Goal: Communication & Community: Answer question/provide support

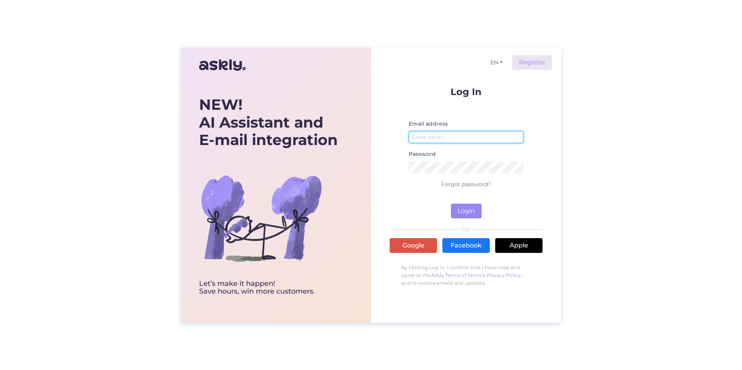
click at [430, 134] on input "email" at bounding box center [466, 137] width 115 height 12
click at [436, 139] on input "info@renngaskirppis@fi" at bounding box center [466, 137] width 115 height 12
click at [429, 174] on div "Password" at bounding box center [466, 164] width 115 height 30
click at [460, 213] on button "Login" at bounding box center [466, 211] width 31 height 15
click at [470, 138] on input "info@rengaskirppis@fi" at bounding box center [466, 137] width 115 height 12
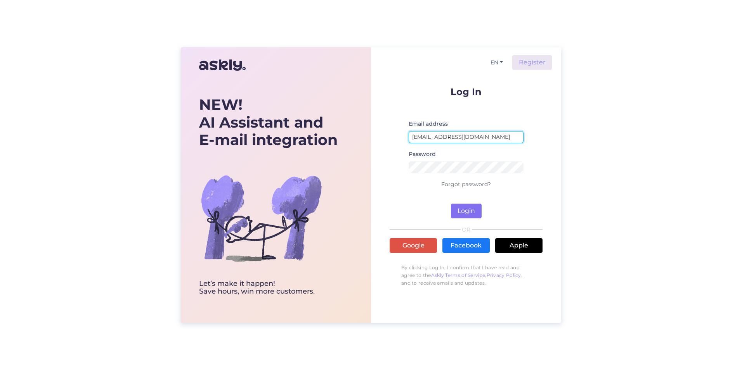
type input "[EMAIL_ADDRESS][DOMAIN_NAME]"
click at [464, 211] on button "Login" at bounding box center [466, 211] width 31 height 15
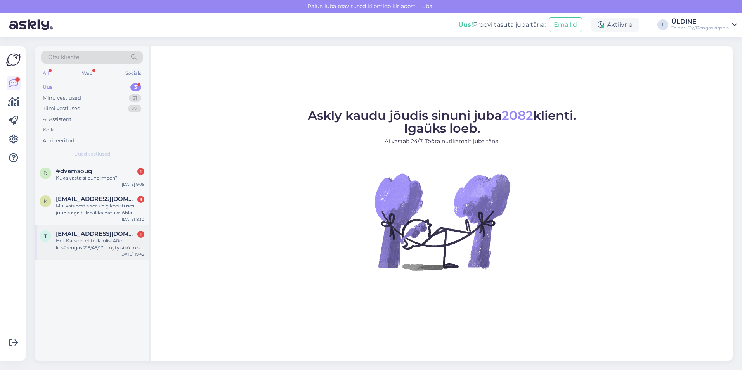
click at [83, 237] on span "[EMAIL_ADDRESS][DOMAIN_NAME]" at bounding box center [96, 233] width 81 height 7
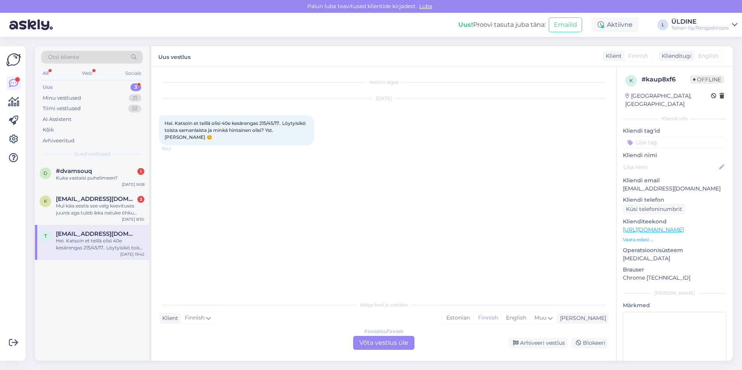
click at [381, 341] on div "Finnish to Finnish Võta vestlus üle" at bounding box center [383, 343] width 61 height 14
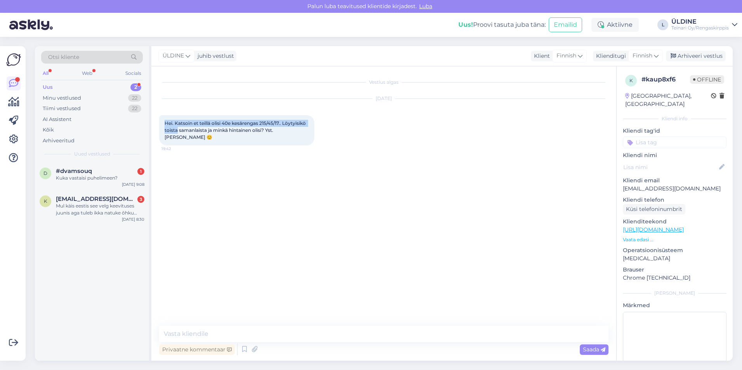
drag, startPoint x: 164, startPoint y: 121, endPoint x: 187, endPoint y: 130, distance: 24.2
click at [187, 130] on span "Hei. Katsoin et teillä olisi 40e kesärengas 215/45/17.. Löytyisikö toista saman…" at bounding box center [235, 130] width 142 height 20
drag, startPoint x: 187, startPoint y: 130, endPoint x: 198, endPoint y: 136, distance: 12.1
click at [198, 136] on span "Hei. Katsoin et teillä olisi 40e kesärengas 215/45/17.. Löytyisikö toista saman…" at bounding box center [235, 130] width 142 height 20
drag, startPoint x: 198, startPoint y: 136, endPoint x: 213, endPoint y: 142, distance: 16.4
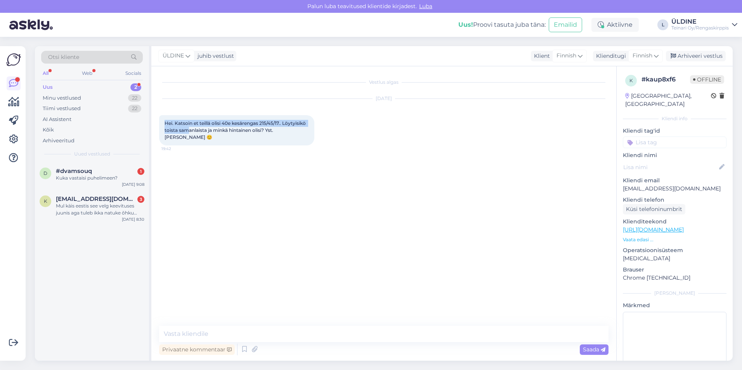
click at [213, 142] on div "Hei. Katsoin et teillä olisi 40e kesärengas 215/45/17.. Löytyisikö toista saman…" at bounding box center [236, 130] width 155 height 30
drag, startPoint x: 164, startPoint y: 124, endPoint x: 176, endPoint y: 126, distance: 12.2
click at [176, 126] on div "Hei. Katsoin et teillä olisi 40e kesärengas 215/45/17.. Löytyisikö toista saman…" at bounding box center [236, 130] width 155 height 30
drag, startPoint x: 176, startPoint y: 126, endPoint x: 198, endPoint y: 135, distance: 23.3
click at [198, 135] on div "Hei. Katsoin et teillä olisi 40e kesärengas 215/45/17.. Löytyisikö toista saman…" at bounding box center [236, 130] width 155 height 30
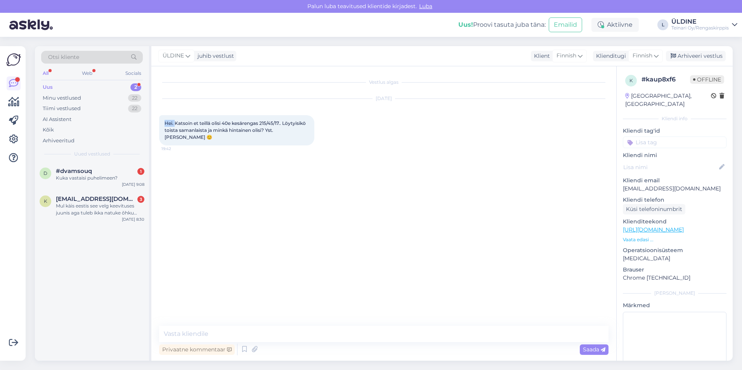
drag, startPoint x: 198, startPoint y: 135, endPoint x: 203, endPoint y: 137, distance: 5.0
click at [201, 136] on div "Hei. Katsoin et teillä olisi 40e kesärengas 215/45/17.. Löytyisikö toista saman…" at bounding box center [236, 130] width 155 height 30
drag, startPoint x: 165, startPoint y: 121, endPoint x: 175, endPoint y: 121, distance: 10.5
click at [175, 121] on span "Hei. Katsoin et teillä olisi 40e kesärengas 215/45/17.. Löytyisikö toista saman…" at bounding box center [235, 130] width 142 height 20
drag, startPoint x: 175, startPoint y: 121, endPoint x: 212, endPoint y: 138, distance: 40.3
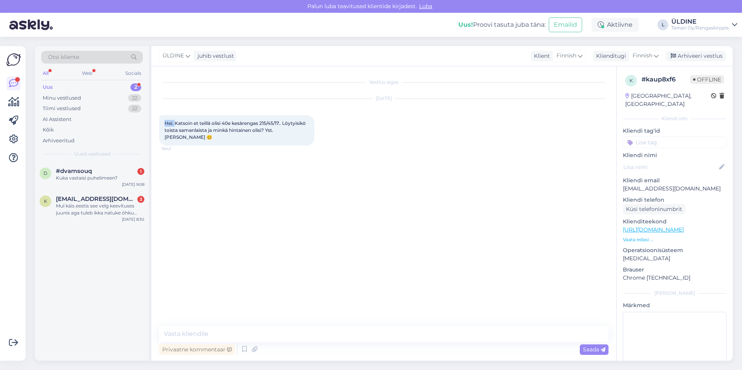
click at [212, 138] on div "Hei. Katsoin et teillä olisi 40e kesärengas 215/45/17.. Löytyisikö toista saman…" at bounding box center [236, 130] width 155 height 30
drag, startPoint x: 215, startPoint y: 134, endPoint x: 164, endPoint y: 123, distance: 51.5
click at [164, 123] on div "Hei. Katsoin et teillä olisi 40e kesärengas 215/45/17.. Löytyisikö toista saman…" at bounding box center [236, 130] width 155 height 30
drag, startPoint x: 164, startPoint y: 123, endPoint x: 180, endPoint y: 130, distance: 16.7
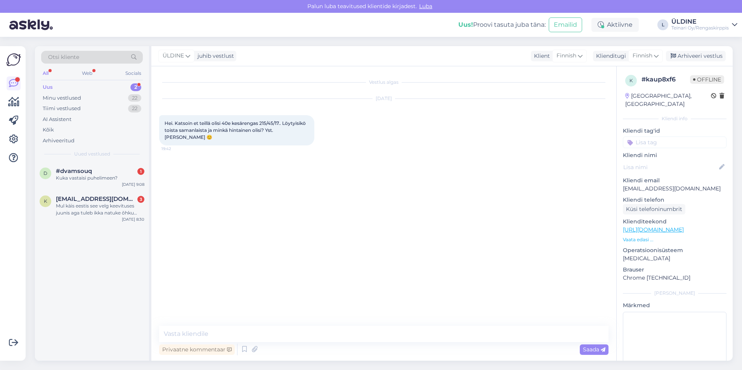
copy span "Hei. Katsoin et teillä olisi 40e kesärengas 215/45/17.. Löytyisikö toista saman…"
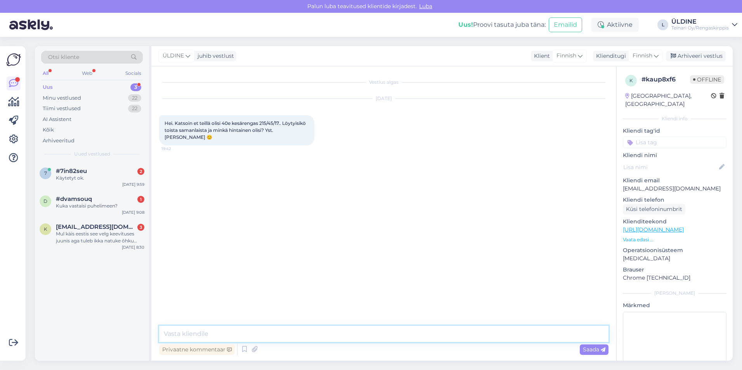
paste textarea "[PERSON_NAME], Kyseistä rengasta (215/45/17) on tällä hetkellä saatavilla vain …"
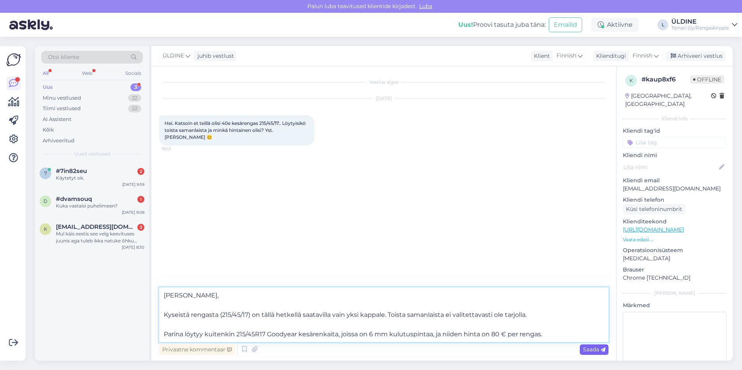
type textarea "[PERSON_NAME], Kyseistä rengasta (215/45/17) on tällä hetkellä saatavilla vain …"
click at [587, 349] on span "Saada" at bounding box center [594, 349] width 23 height 7
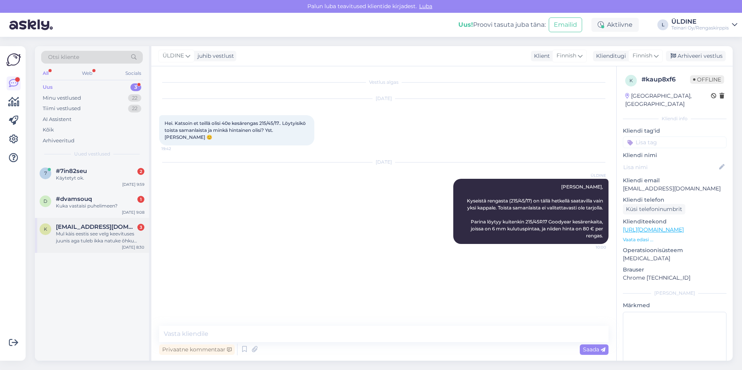
click at [112, 239] on div "Mul käis eestis see velg keevituses juunis aga tuleb ikka natuke õhku läbi,ja k…" at bounding box center [100, 237] width 88 height 14
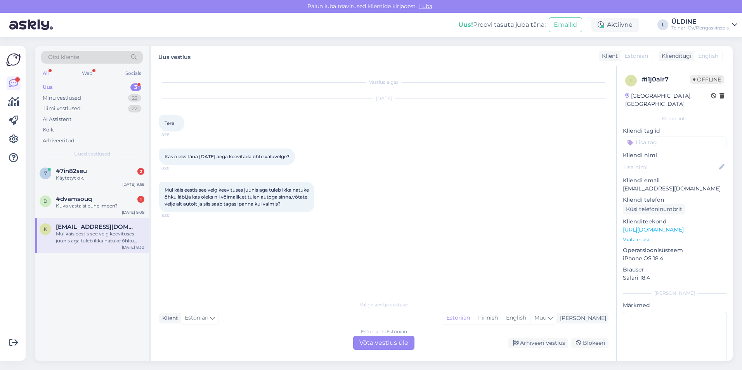
click at [365, 343] on div "Estonian to Estonian Võta vestlus üle" at bounding box center [383, 343] width 61 height 14
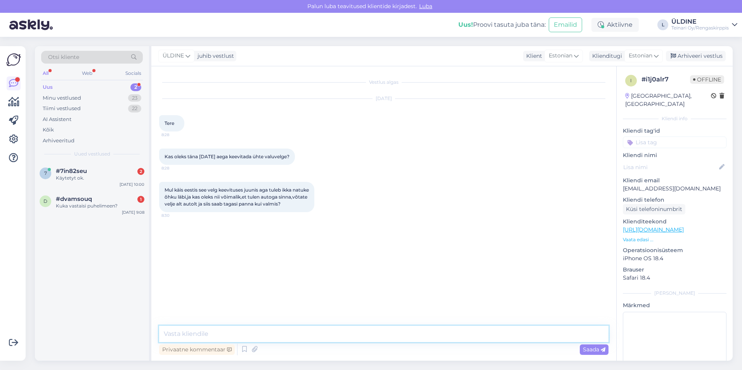
click at [221, 334] on textarea at bounding box center [383, 334] width 449 height 16
drag, startPoint x: 164, startPoint y: 190, endPoint x: 194, endPoint y: 216, distance: 39.6
click at [194, 212] on div "Mul käis eestis see velg keevituses juunis aga tuleb ikka natuke õhku läbi,ja k…" at bounding box center [236, 197] width 155 height 30
drag, startPoint x: 194, startPoint y: 216, endPoint x: 190, endPoint y: 199, distance: 16.7
copy span "Mul käis eestis see velg keevituses juunis aga tuleb ikka natuke õhku läbi,ja k…"
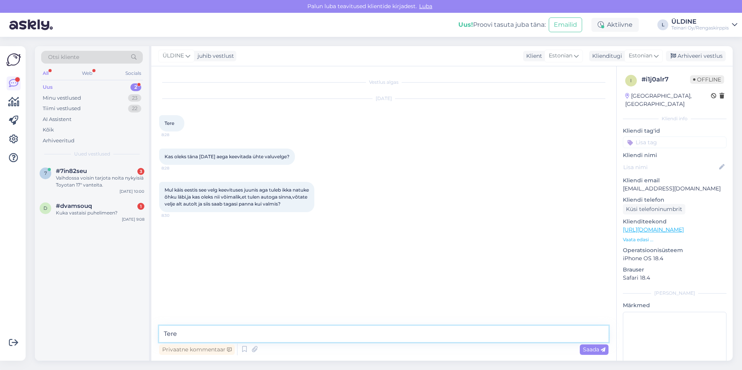
drag, startPoint x: 190, startPoint y: 334, endPoint x: 182, endPoint y: 334, distance: 7.4
click at [182, 334] on textarea "Tere" at bounding box center [383, 334] width 449 height 16
type textarea "T"
paste textarea "Tere, Jah, see on täiesti võimalik."
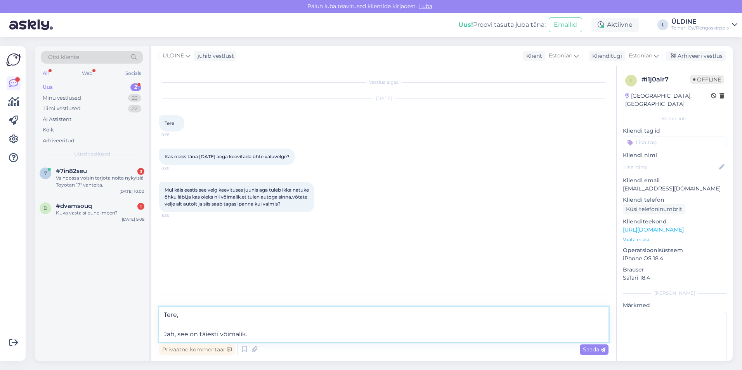
paste textarea "Sa saad tulla autoga, me võtame velje autolt ära"
click at [248, 334] on textarea "Tere, Jah, see on täiesti [DOMAIN_NAME] saad tulla autoga, me võtame velje auto…" at bounding box center [383, 324] width 449 height 35
click at [417, 336] on textarea "Tere, Jah, see on täiesti võimalik. Sa saad tulla autoga, me võtame velje autol…" at bounding box center [383, 324] width 449 height 35
paste textarea "nii et saad tulla autoga, me võtame velje ära ja keevitame selle valmis. Kui tö…"
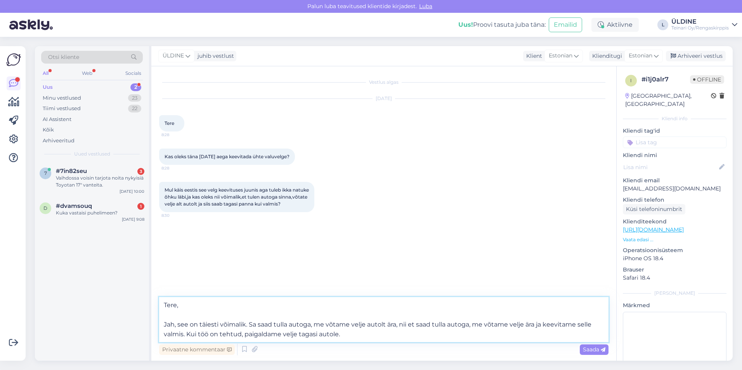
drag, startPoint x: 398, startPoint y: 326, endPoint x: 249, endPoint y: 325, distance: 148.6
click at [249, 325] on textarea "Tere, Jah, see on täiesti võimalik. Sa saad tulla autoga, me võtame velje autol…" at bounding box center [383, 319] width 449 height 45
drag, startPoint x: 249, startPoint y: 324, endPoint x: 243, endPoint y: 324, distance: 6.6
click at [243, 324] on textarea "Tere, Jah, see on täiesti võimalik. nii et saad tulla autoga, me võtame velje ä…" at bounding box center [383, 319] width 449 height 45
click at [250, 325] on textarea "Tere, Jah, see on täiesti võimalik. nii et saad tulla autoga, me võtame velje ä…" at bounding box center [383, 319] width 449 height 45
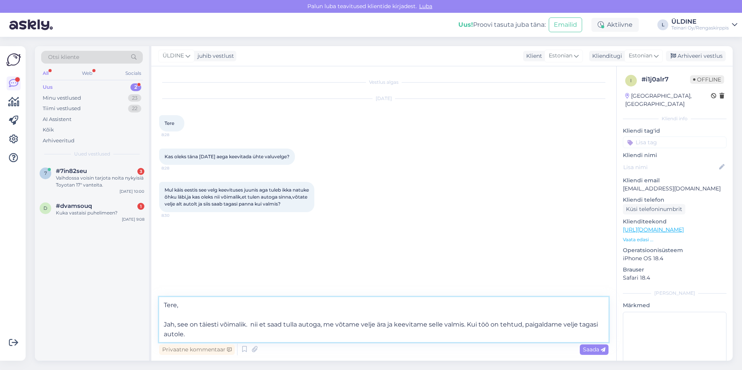
drag, startPoint x: 267, startPoint y: 325, endPoint x: 249, endPoint y: 325, distance: 17.8
click at [249, 325] on textarea "Tere, Jah, see on täiesti võimalik. nii et saad tulla autoga, me võtame velje ä…" at bounding box center [383, 319] width 449 height 45
click at [251, 325] on textarea "Tere, Jah, see on täiesti võimalik. saad tulla autoga, me võtame velje ära ja k…" at bounding box center [383, 319] width 449 height 45
type textarea "Tere, Jah, see on täiesti võimalik. Saad tulla autoga, me võtame velje ära ja k…"
click at [594, 350] on span "Saada" at bounding box center [594, 349] width 23 height 7
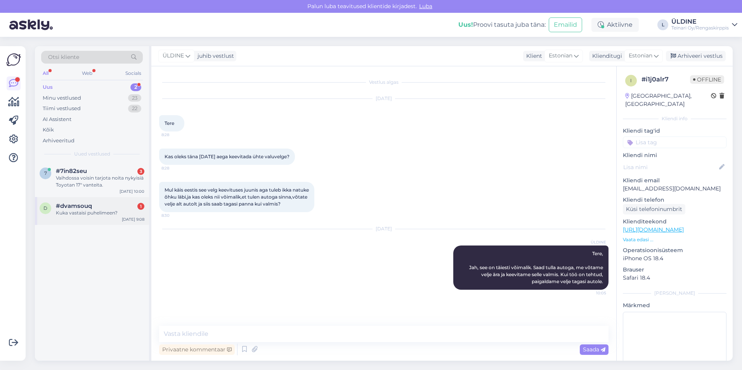
click at [109, 215] on div "Kuka vastaisi puhelimeen?" at bounding box center [100, 212] width 88 height 7
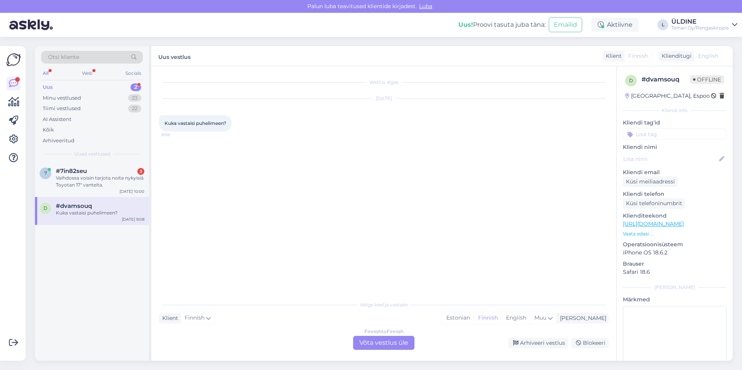
click at [394, 343] on div "Finnish to Finnish Võta vestlus üle" at bounding box center [383, 343] width 61 height 14
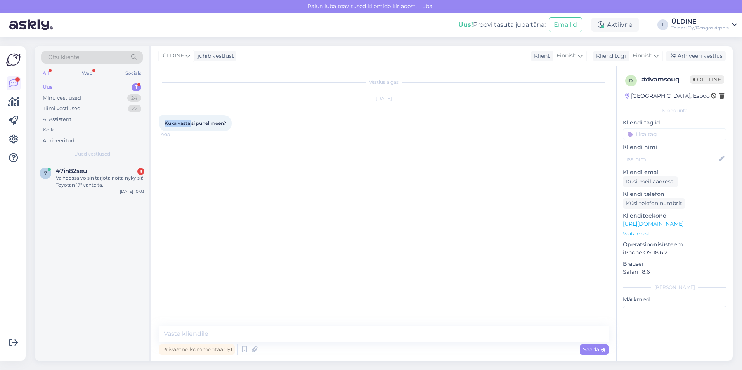
drag, startPoint x: 165, startPoint y: 123, endPoint x: 193, endPoint y: 122, distance: 28.3
click at [193, 122] on span "Kuka vastaisi puhelimeen?" at bounding box center [195, 123] width 62 height 6
drag, startPoint x: 193, startPoint y: 122, endPoint x: 228, endPoint y: 124, distance: 35.4
click at [228, 124] on div "Kuka vastaisi puhelimeen? 9:08" at bounding box center [195, 123] width 73 height 16
drag, startPoint x: 228, startPoint y: 123, endPoint x: 169, endPoint y: 124, distance: 59.7
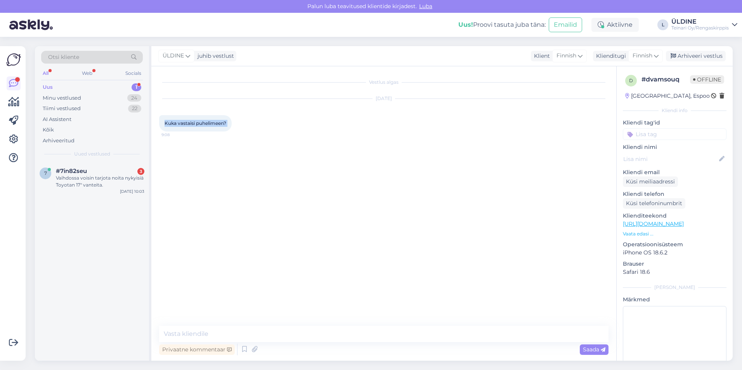
click at [169, 124] on div "Kuka vastaisi puhelimeen? 9:08" at bounding box center [195, 123] width 73 height 16
drag, startPoint x: 169, startPoint y: 124, endPoint x: 175, endPoint y: 124, distance: 6.6
copy div "Kuka vastaisi puhelimeen? 9:08"
paste textarea "Jos asiakaspalveluun ei vastata puhelimeen, voin yrittää auttaa. Voinko olla av…"
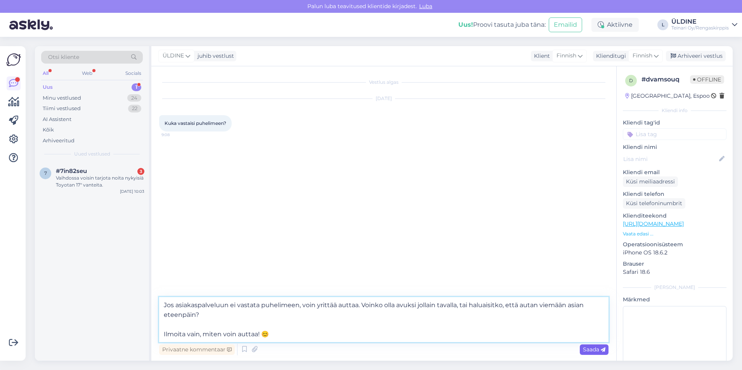
type textarea "Jos asiakaspalveluun ei vastata puhelimeen, voin yrittää auttaa. Voinko olla av…"
click at [595, 348] on span "Saada" at bounding box center [594, 349] width 23 height 7
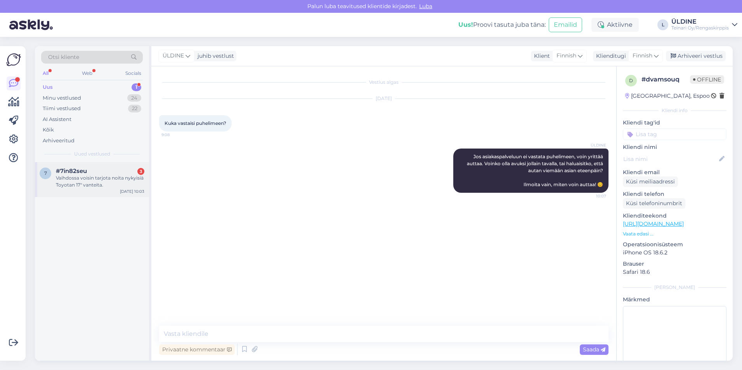
click at [90, 176] on div "Vaihdossa voisin tarjota noita nykyisiä Toyotan 17" vanteita." at bounding box center [100, 182] width 88 height 14
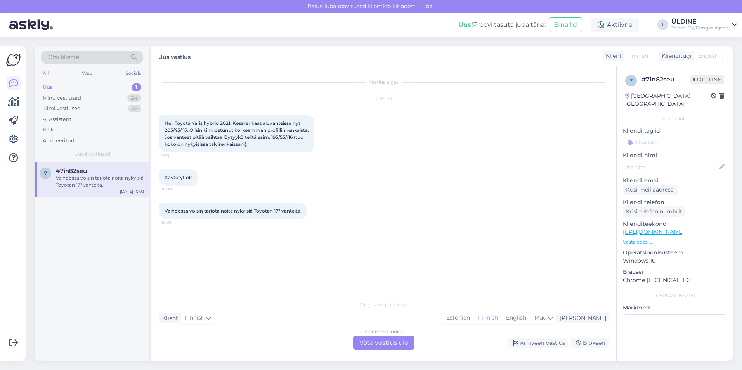
click at [359, 345] on div "Finnish to Finnish Võta vestlus üle" at bounding box center [383, 343] width 61 height 14
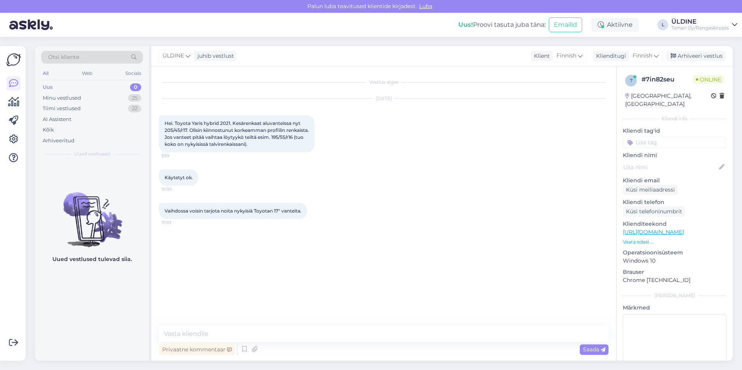
drag, startPoint x: 165, startPoint y: 123, endPoint x: 179, endPoint y: 126, distance: 14.2
click at [179, 126] on div "Hei. Toyota Yaris hybrid 2021. Kesärenkaat aluvanteissa nyt 205/45/r17. Olisin …" at bounding box center [236, 133] width 155 height 37
drag, startPoint x: 179, startPoint y: 126, endPoint x: 263, endPoint y: 148, distance: 86.2
click at [263, 148] on div "Hei. Toyota Yaris hybrid 2021. Kesärenkaat aluvanteissa nyt 205/45/r17. Olisin …" at bounding box center [236, 133] width 155 height 37
drag, startPoint x: 263, startPoint y: 148, endPoint x: 275, endPoint y: 164, distance: 20.4
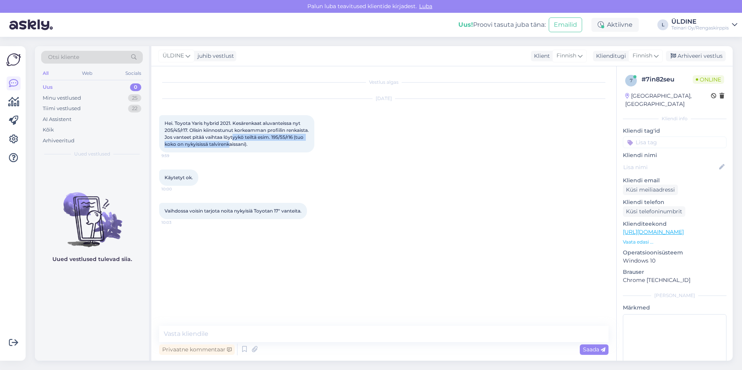
click at [282, 154] on div "[DATE] Hei. Toyota Yaris hybrid 2021. Kesärenkaat aluvanteissa nyt 205/45/r17. …" at bounding box center [383, 125] width 449 height 71
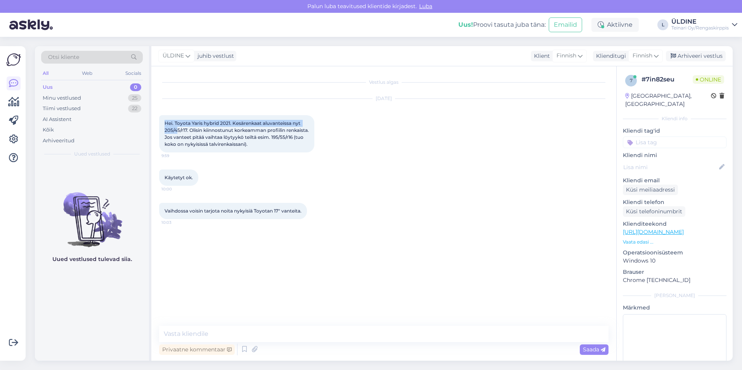
drag, startPoint x: 165, startPoint y: 124, endPoint x: 193, endPoint y: 130, distance: 28.2
click at [193, 130] on span "Hei. Toyota Yaris hybrid 2021. Kesärenkaat aluvanteissa nyt 205/45/r17. Olisin …" at bounding box center [236, 133] width 145 height 27
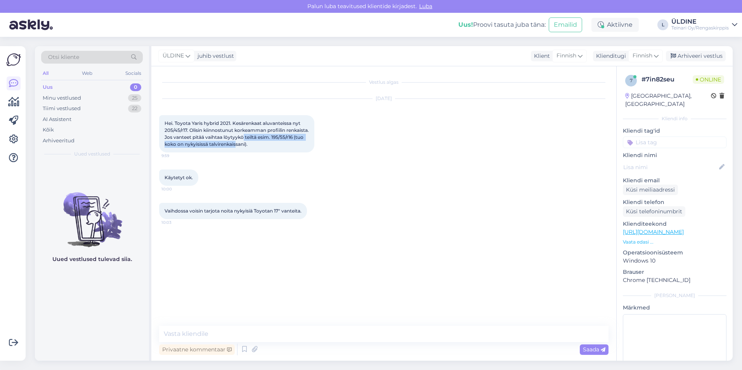
drag, startPoint x: 193, startPoint y: 130, endPoint x: 270, endPoint y: 144, distance: 78.5
click at [270, 144] on span "Hei. Toyota Yaris hybrid 2021. Kesärenkaat aluvanteissa nyt 205/45/r17. Olisin …" at bounding box center [236, 133] width 145 height 27
drag, startPoint x: 270, startPoint y: 144, endPoint x: 286, endPoint y: 145, distance: 15.5
click at [286, 145] on div "Hei. Toyota Yaris hybrid 2021. Kesärenkaat aluvanteissa nyt 205/45/r17. Olisin …" at bounding box center [236, 133] width 155 height 37
drag, startPoint x: 285, startPoint y: 145, endPoint x: 177, endPoint y: 134, distance: 108.0
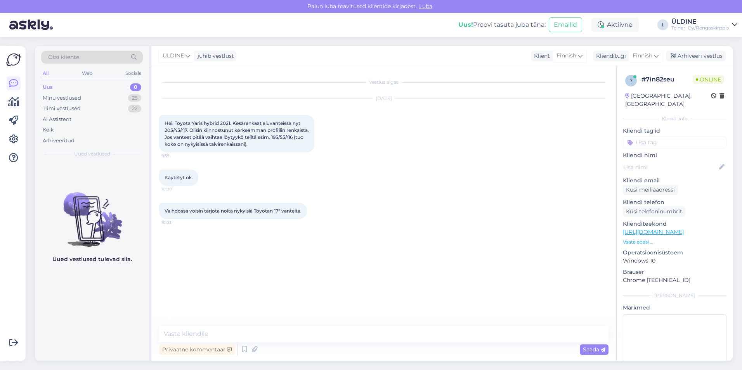
click at [162, 143] on div "Hei. Toyota Yaris hybrid 2021. Kesärenkaat aluvanteissa nyt 205/45/r17. Olisin …" at bounding box center [236, 133] width 155 height 37
drag, startPoint x: 168, startPoint y: 123, endPoint x: 175, endPoint y: 124, distance: 7.5
click at [175, 124] on span "Hei. Toyota Yaris hybrid 2021. Kesärenkaat aluvanteissa nyt 205/45/r17. Olisin …" at bounding box center [236, 133] width 145 height 27
drag, startPoint x: 175, startPoint y: 124, endPoint x: 185, endPoint y: 126, distance: 9.8
click at [185, 126] on span "Hei. Toyota Yaris hybrid 2021. Kesärenkaat aluvanteissa nyt 205/45/r17. Olisin …" at bounding box center [236, 133] width 145 height 27
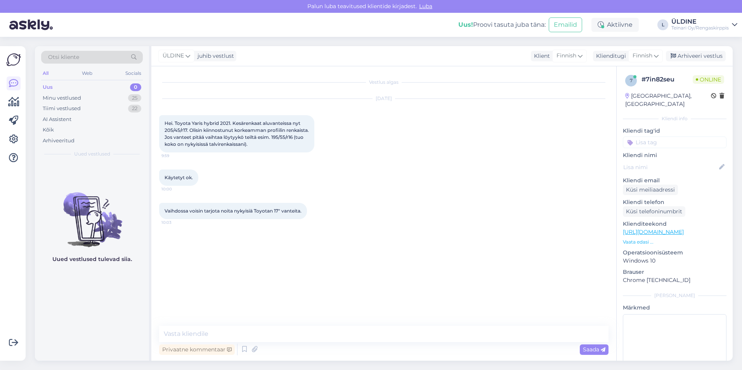
click at [185, 127] on span "Hei. Toyota Yaris hybrid 2021. Kesärenkaat aluvanteissa nyt 205/45/r17. Olisin …" at bounding box center [236, 133] width 145 height 27
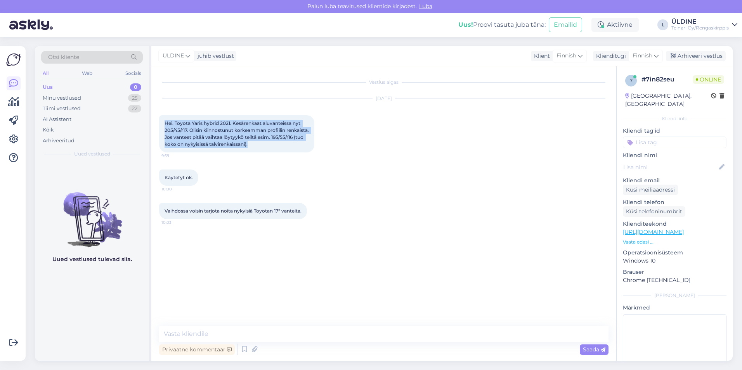
drag, startPoint x: 165, startPoint y: 123, endPoint x: 287, endPoint y: 146, distance: 124.0
click at [287, 146] on div "Hei. Toyota Yaris hybrid 2021. Kesärenkaat aluvanteissa nyt 205/45/r17. Olisin …" at bounding box center [236, 133] width 155 height 37
drag, startPoint x: 287, startPoint y: 146, endPoint x: 270, endPoint y: 138, distance: 18.4
copy span "Hei. Toyota Yaris hybrid 2021. Kesärenkaat aluvanteissa nyt 205/45/r17. Olisin …"
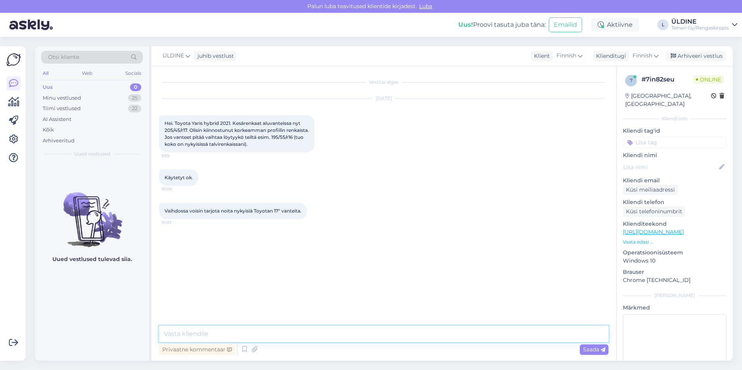
paste textarea "Hei, Meiltä löytyy käytettyjä renkaita, jotka voisivat sopia tarpeeseesi. Esime…"
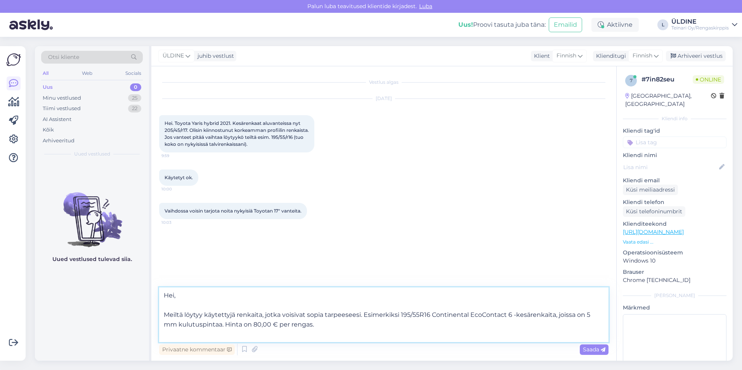
paste textarea "[URL][DOMAIN_NAME]"
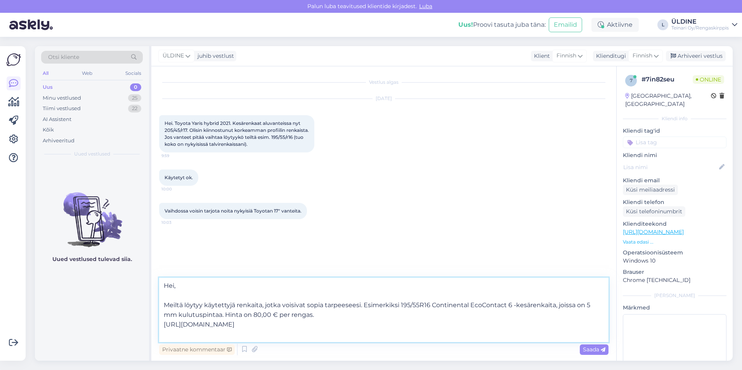
paste textarea "jotta voimme tarkistaa sopivuuden vanteille, tarvitsemme auton rekisterinumeron…"
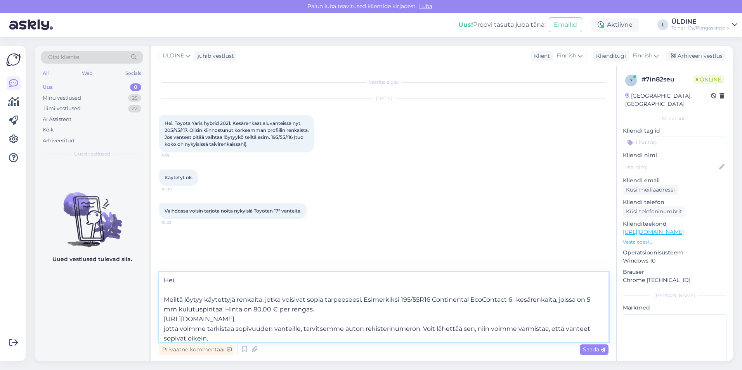
click at [166, 329] on textarea "Hei, Meiltä löytyy käytettyjä renkaita, jotka voisivat sopia tarpeeseesi. Esime…" at bounding box center [383, 307] width 449 height 70
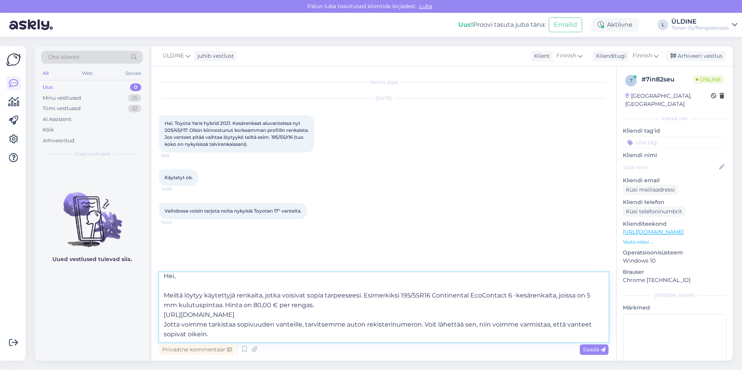
drag, startPoint x: 164, startPoint y: 325, endPoint x: 214, endPoint y: 336, distance: 51.6
click at [214, 336] on textarea "Hei, Meiltä löytyy käytettyjä renkaita, jotka voisivat sopia tarpeeseesi. Esime…" at bounding box center [383, 307] width 449 height 70
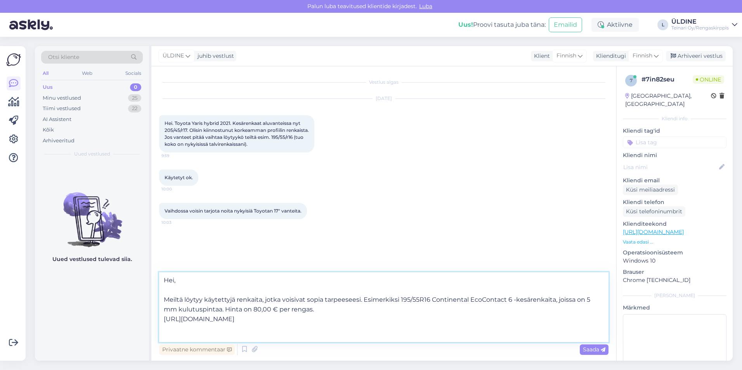
scroll to position [0, 0]
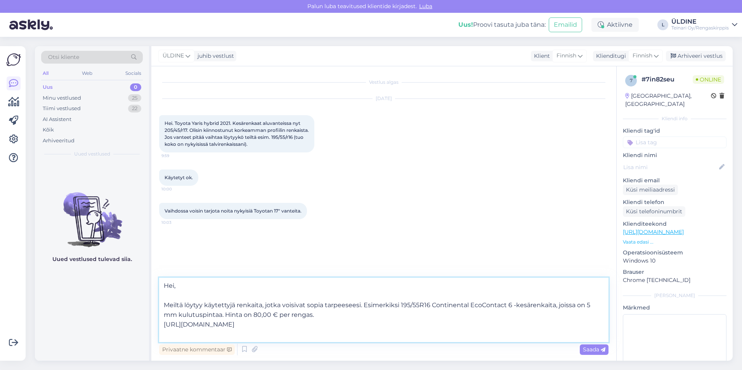
paste textarea "jotta voimme tarjota juuri sopivat 16" vanteet, tarvitsisimme auton rekisterinu…"
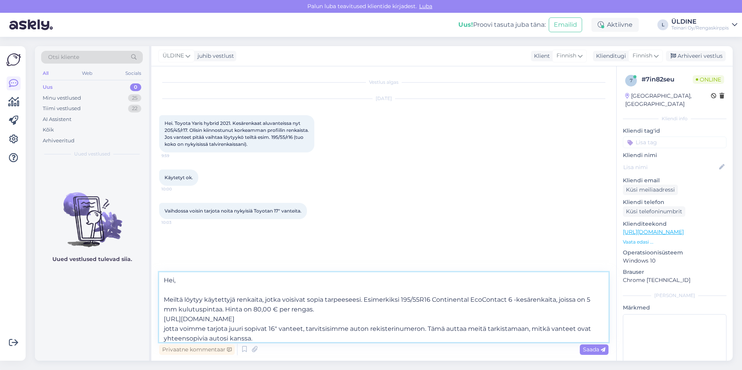
click at [166, 328] on textarea "Hei, Meiltä löytyy käytettyjä renkaita, jotka voisivat sopia tarpeeseesi. Esime…" at bounding box center [383, 307] width 449 height 70
type textarea "Hei, Meiltä löytyy käytettyjä renkaita, jotka voisivat sopia tarpeeseesi. Esime…"
click at [593, 348] on span "Saada" at bounding box center [594, 349] width 23 height 7
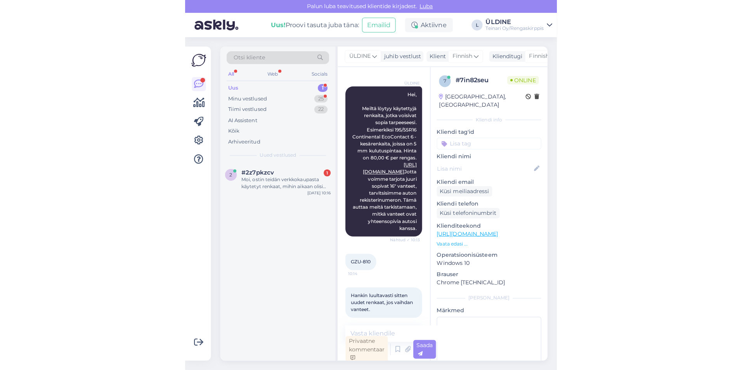
scroll to position [79, 0]
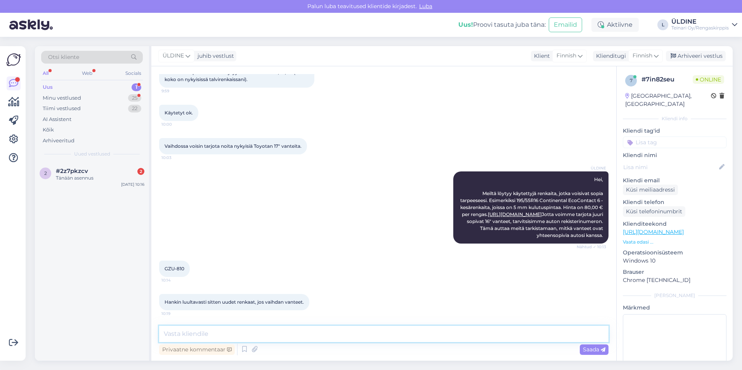
paste textarea "16″ 5×100 ET46 K57,1 16″x7"
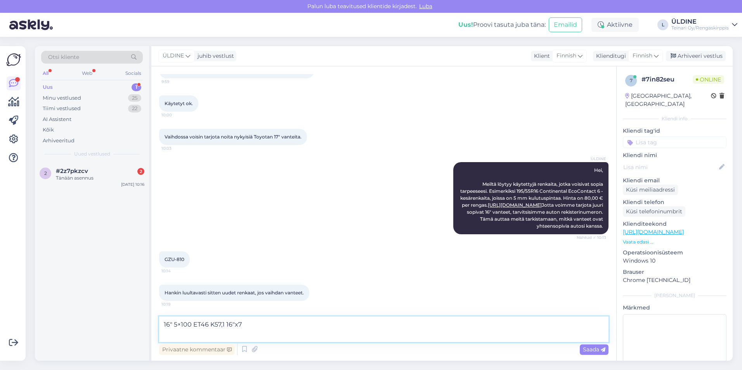
paste textarea "[URL][DOMAIN_NAME]"
click at [164, 322] on textarea "16″ 5×100 ET46 K57,1 16″x7 [URL][DOMAIN_NAME]" at bounding box center [383, 330] width 449 height 26
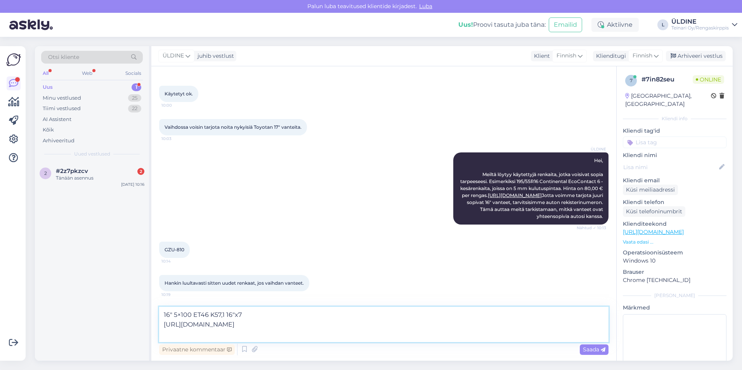
scroll to position [98, 0]
click at [167, 315] on textarea "16″ 5×100 ET46 K57,1 16″x7 [URL][DOMAIN_NAME]" at bounding box center [383, 324] width 449 height 35
click at [351, 335] on textarea "Aluvanteet 16" 16″ 5×100 ET46 K57,1 16″x7 [URL][DOMAIN_NAME]" at bounding box center [383, 324] width 449 height 35
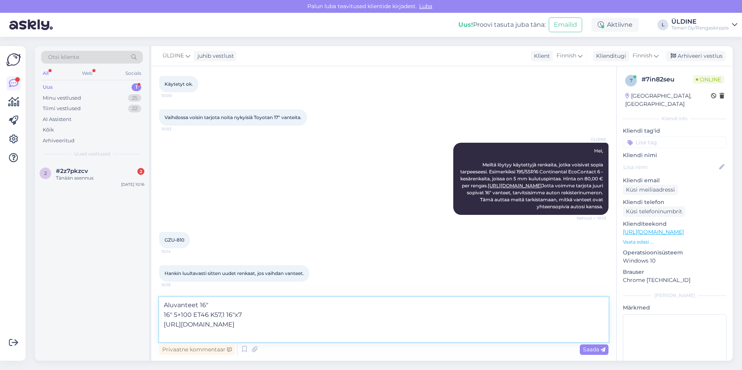
scroll to position [107, 0]
paste textarea "195/55R16 Davanti Dx390 87V C,B 68dB / kesä"
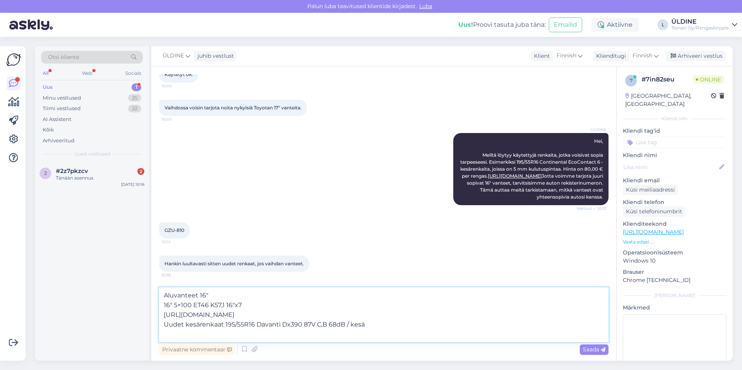
paste textarea "[URL][DOMAIN_NAME]"
type textarea "Aluvanteet 16" 16″ 5×100 ET46 K57,1 16″x7 [URL][DOMAIN_NAME] Uudet kesärenkaat …"
click at [589, 351] on span "Saada" at bounding box center [594, 349] width 23 height 7
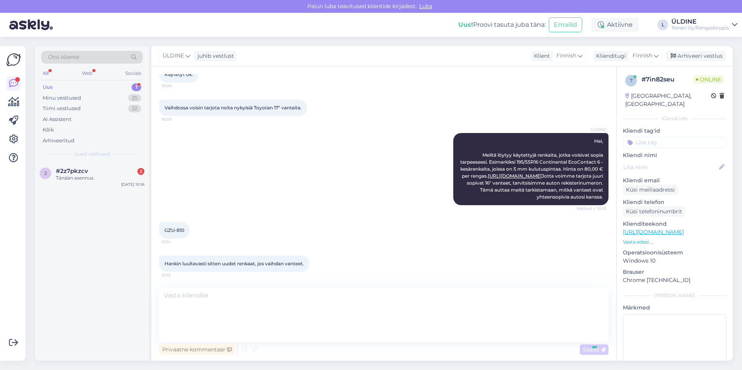
scroll to position [154, 0]
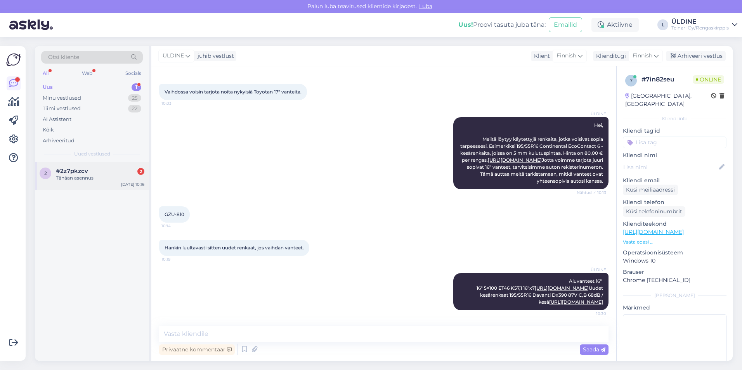
click at [97, 182] on div "2 #2z7pkzcv 2 Tänään asennus [DATE] 10:16" at bounding box center [92, 176] width 114 height 28
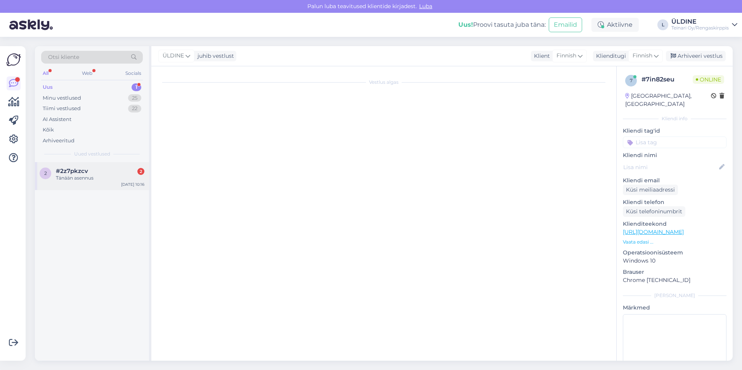
scroll to position [0, 0]
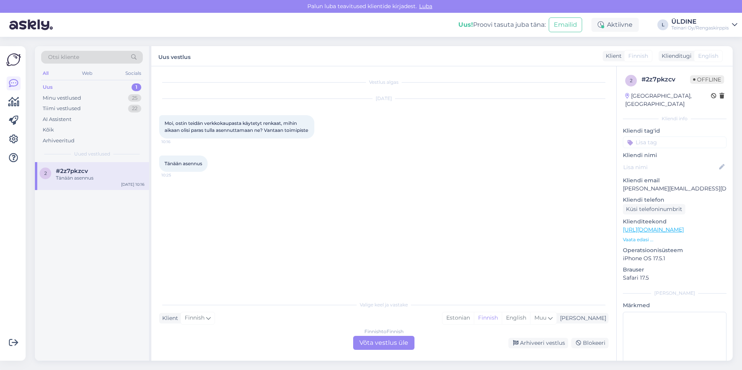
click at [369, 340] on div "Finnish to Finnish Võta vestlus üle" at bounding box center [383, 343] width 61 height 14
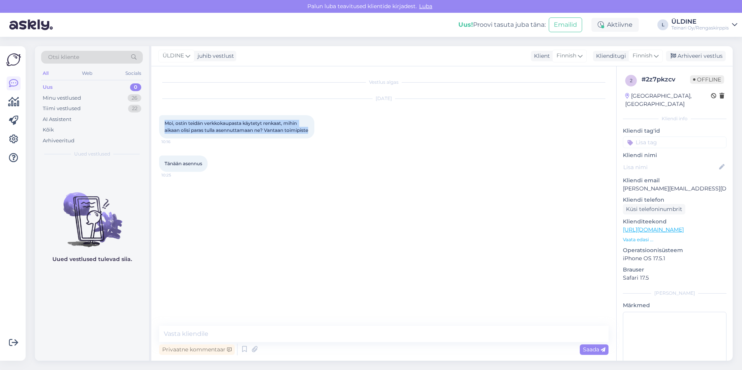
drag, startPoint x: 166, startPoint y: 122, endPoint x: 191, endPoint y: 137, distance: 29.2
click at [191, 137] on div "Moi, ostin teidän verkkokaupasta käytetyt renkaat, mihin aikaan olisi paras tul…" at bounding box center [236, 126] width 155 height 23
drag, startPoint x: 191, startPoint y: 137, endPoint x: 182, endPoint y: 132, distance: 10.1
copy span "Moi, ostin teidän verkkokaupasta käytetyt renkaat, mihin aikaan olisi paras tul…"
paste textarea "Kyllä, tänäänkin onnistuu ilman ajanvarausta! Voit tulla suoraan Vantaan toimip…"
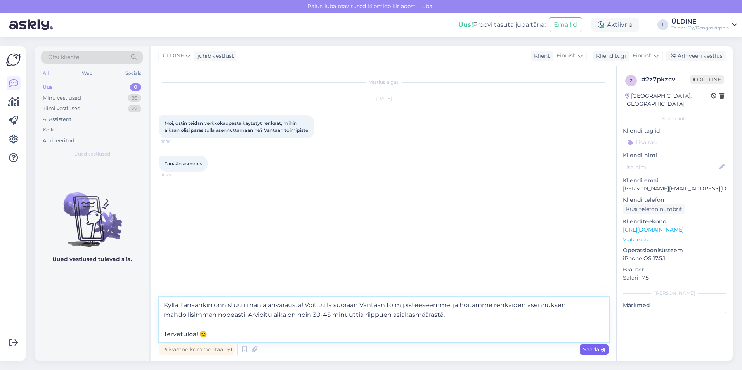
type textarea "Kyllä, tänäänkin onnistuu ilman ajanvarausta! Voit tulla suoraan Vantaan toimip…"
click at [596, 349] on span "Saada" at bounding box center [594, 349] width 23 height 7
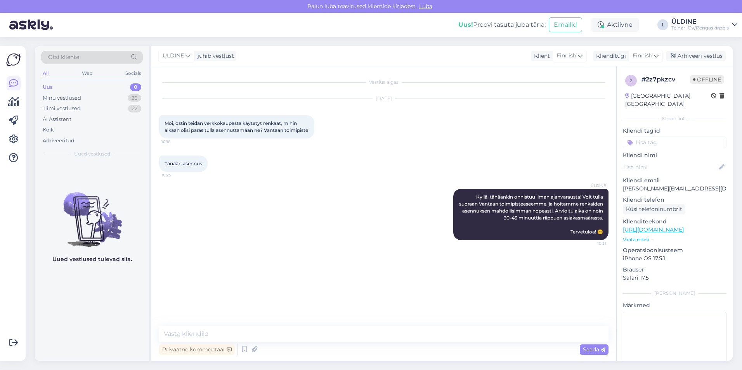
click at [52, 87] on div "Uus" at bounding box center [48, 87] width 10 height 8
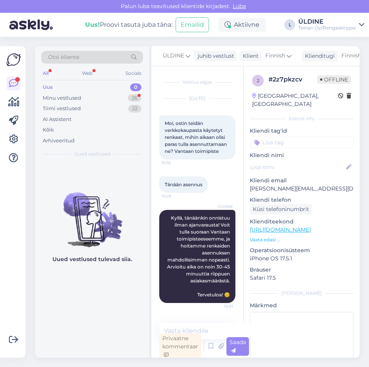
click at [52, 89] on div "Uus" at bounding box center [48, 87] width 10 height 8
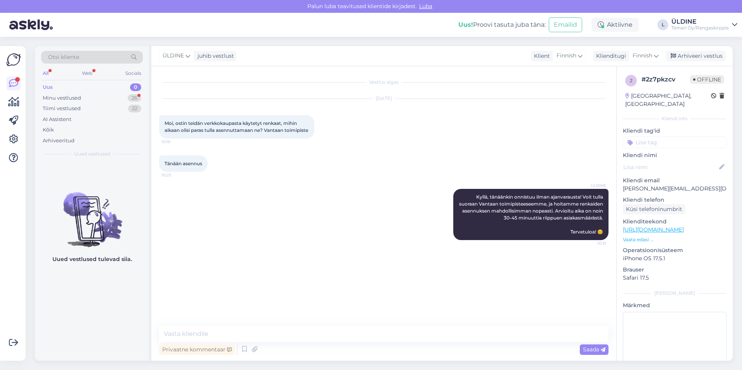
click at [74, 88] on div "Uus 0" at bounding box center [92, 87] width 102 height 11
click at [135, 94] on div "26" at bounding box center [135, 98] width 14 height 8
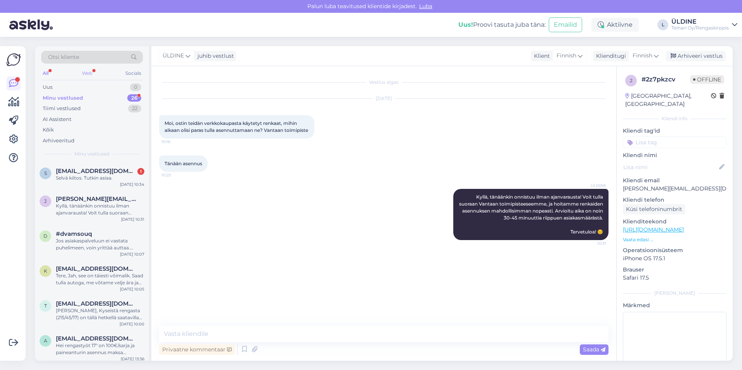
click at [90, 74] on div "Web" at bounding box center [87, 73] width 14 height 10
click at [99, 176] on div "Selvä kiitos. Tutkin asiaa." at bounding box center [100, 178] width 88 height 7
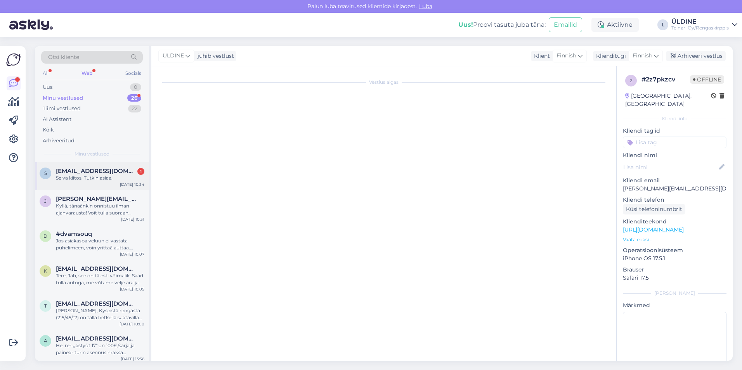
scroll to position [187, 0]
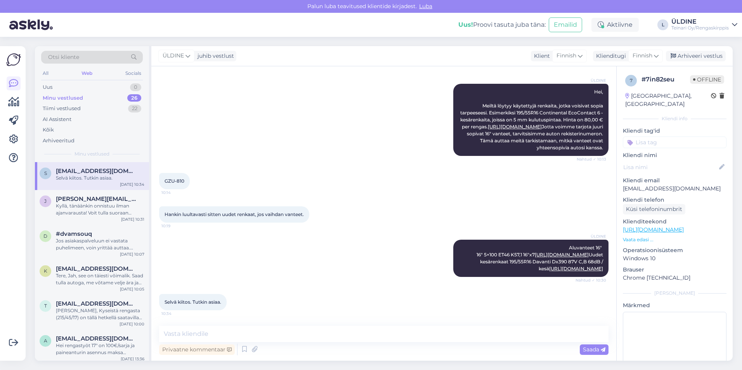
click at [299, 253] on div "ÜLDINE Aluvanteet 16" 16″ 5×100 ET46 K57,1 16″x7 [URL][DOMAIN_NAME] Uudet kesär…" at bounding box center [383, 258] width 449 height 54
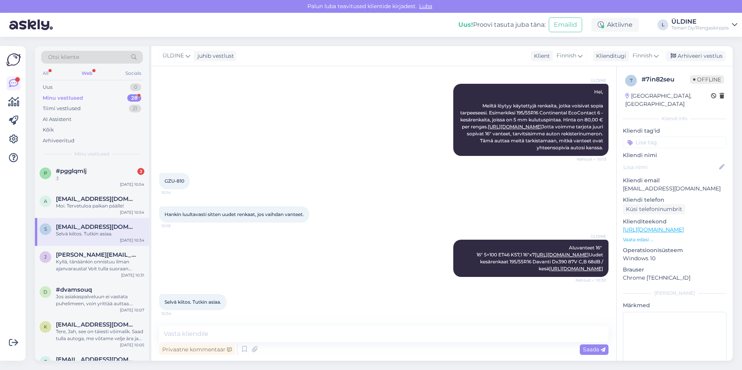
click at [306, 128] on div "ÜLDINE Hei, Meiltä löytyy käytettyjä renkaita, jotka voisivat sopia tarpeeseesi…" at bounding box center [383, 119] width 449 height 89
click at [64, 173] on span "#pgglqmlj" at bounding box center [71, 171] width 31 height 7
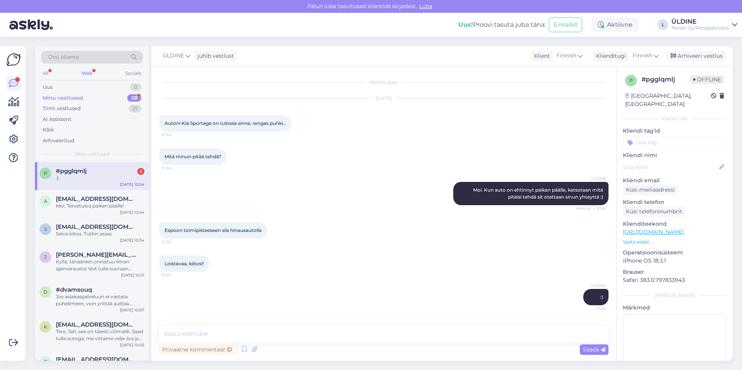
click at [88, 175] on div ":)" at bounding box center [100, 178] width 88 height 7
click at [80, 96] on div "Minu vestlused" at bounding box center [63, 98] width 40 height 8
click at [73, 170] on span "#pgglqmlj" at bounding box center [71, 171] width 31 height 7
click at [96, 200] on span "[EMAIL_ADDRESS][DOMAIN_NAME]" at bounding box center [96, 199] width 81 height 7
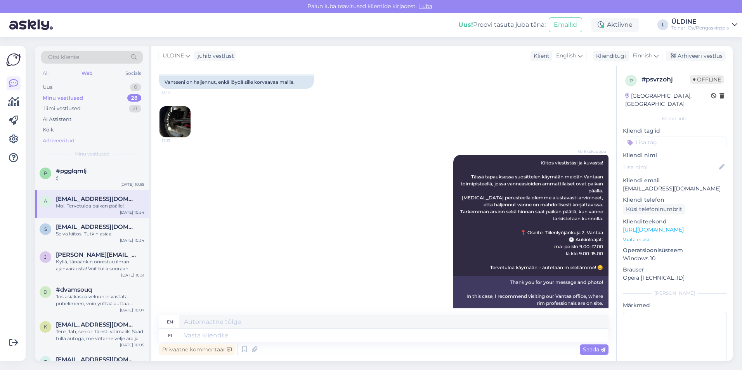
scroll to position [93, 0]
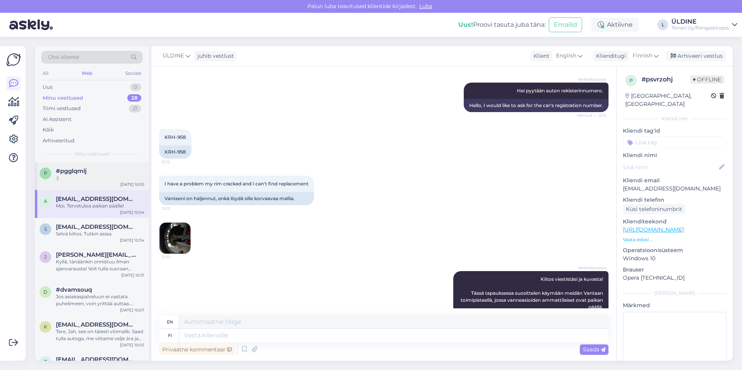
click at [71, 179] on div ":)" at bounding box center [100, 178] width 88 height 7
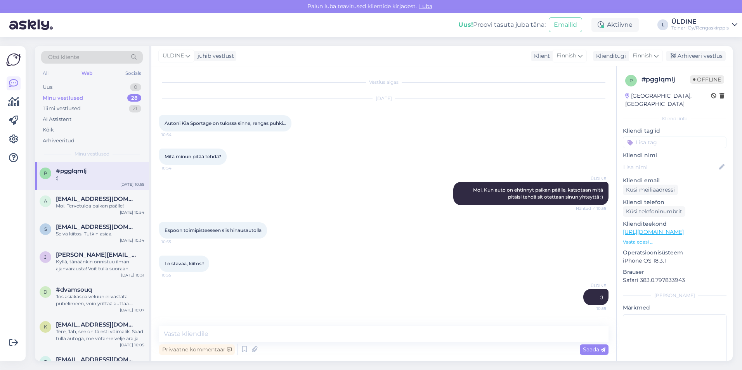
drag, startPoint x: 252, startPoint y: 287, endPoint x: 255, endPoint y: 282, distance: 6.6
click at [252, 287] on div "ÜLDINE :) 10:55" at bounding box center [383, 296] width 449 height 33
click at [100, 208] on div "Moi. Tervetuloa paikan päälle!" at bounding box center [100, 206] width 88 height 7
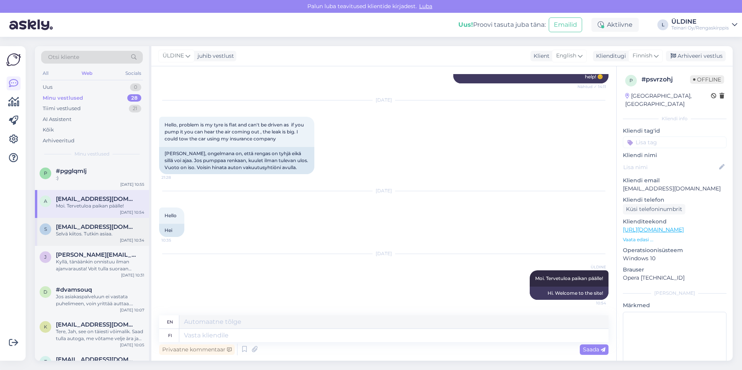
click at [99, 235] on div "Selvä kiitos. Tutkin asiaa." at bounding box center [100, 233] width 88 height 7
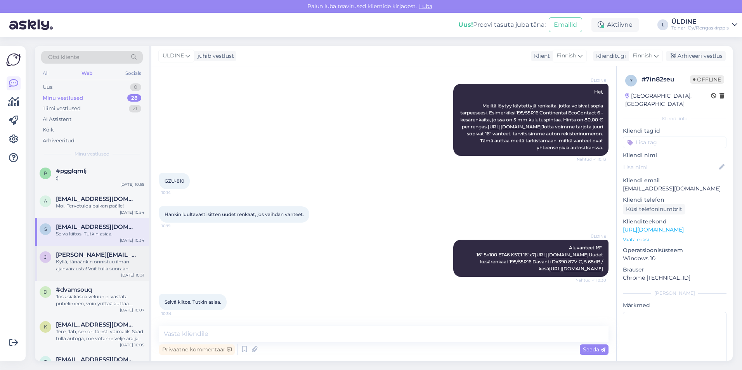
click at [99, 263] on div "Kyllä, tänäänkin onnistuu ilman ajanvarausta! Voit tulla suoraan Vantaan toimip…" at bounding box center [100, 265] width 88 height 14
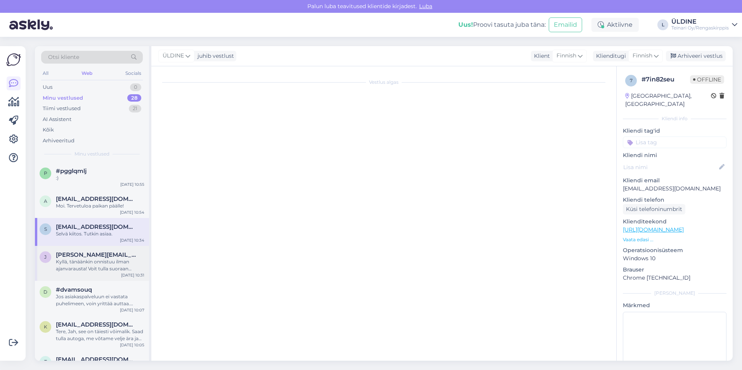
scroll to position [0, 0]
